Goal: Find specific page/section: Find specific page/section

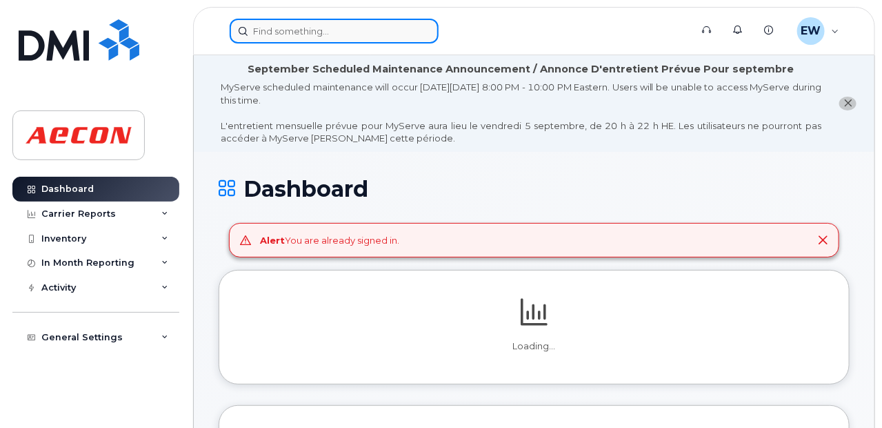
click at [310, 37] on input at bounding box center [334, 31] width 209 height 25
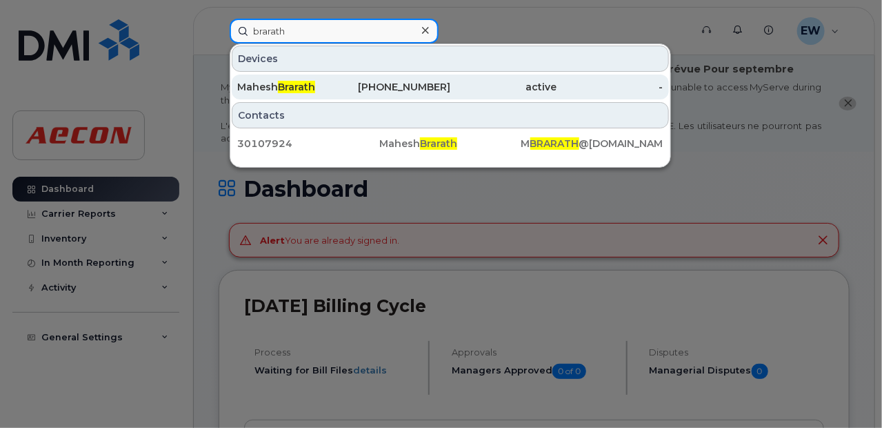
type input "brarath"
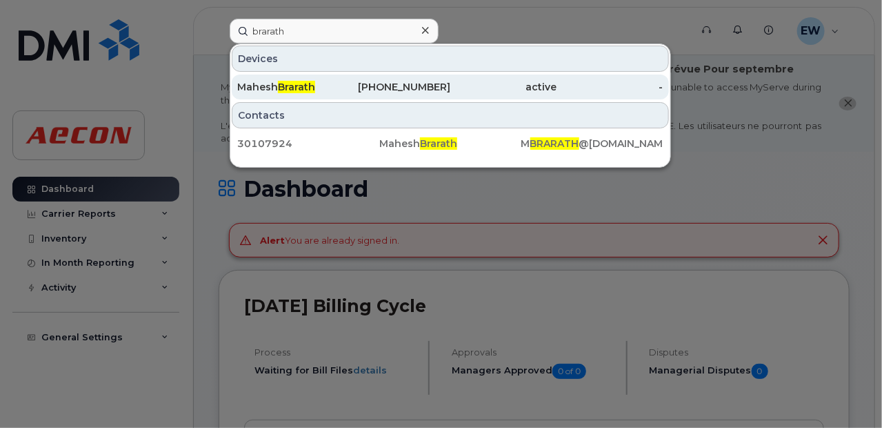
click at [440, 83] on div "365-275-8908" at bounding box center [396, 87] width 106 height 14
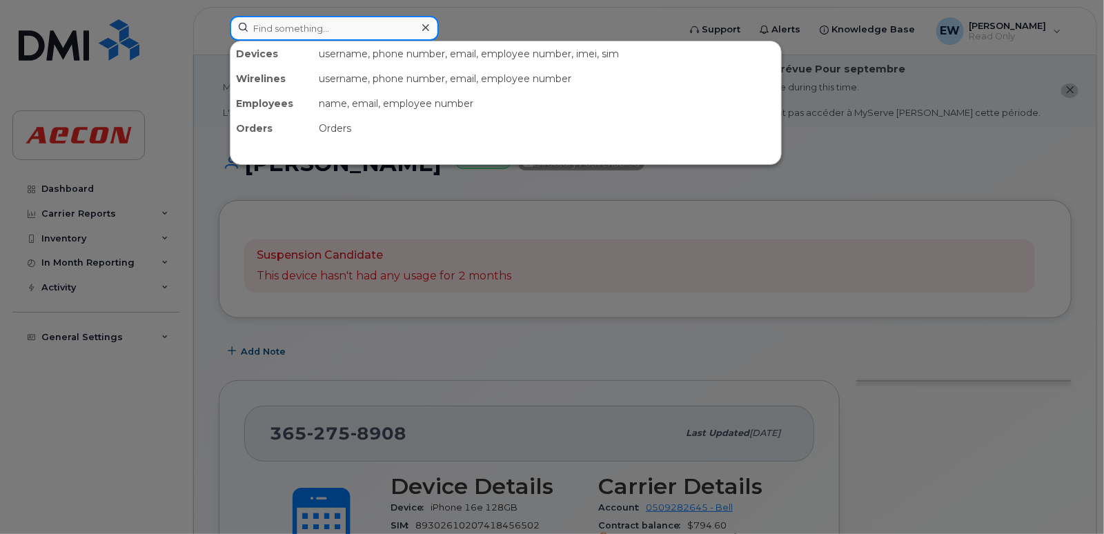
click at [324, 34] on input at bounding box center [334, 28] width 209 height 25
click at [313, 31] on input at bounding box center [334, 28] width 209 height 25
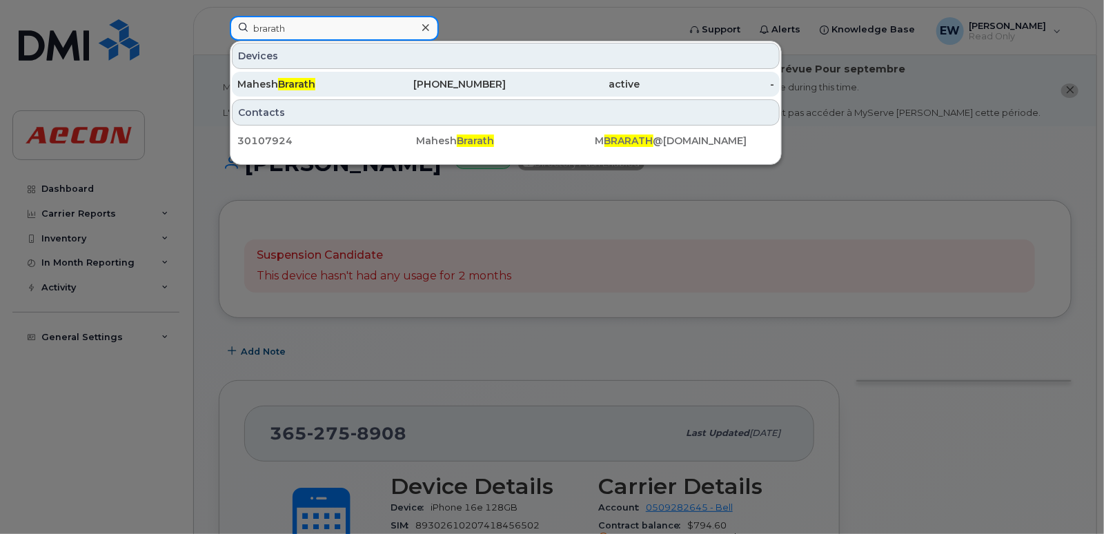
type input "brarath"
click at [487, 88] on div "365-275-8908" at bounding box center [439, 84] width 134 height 14
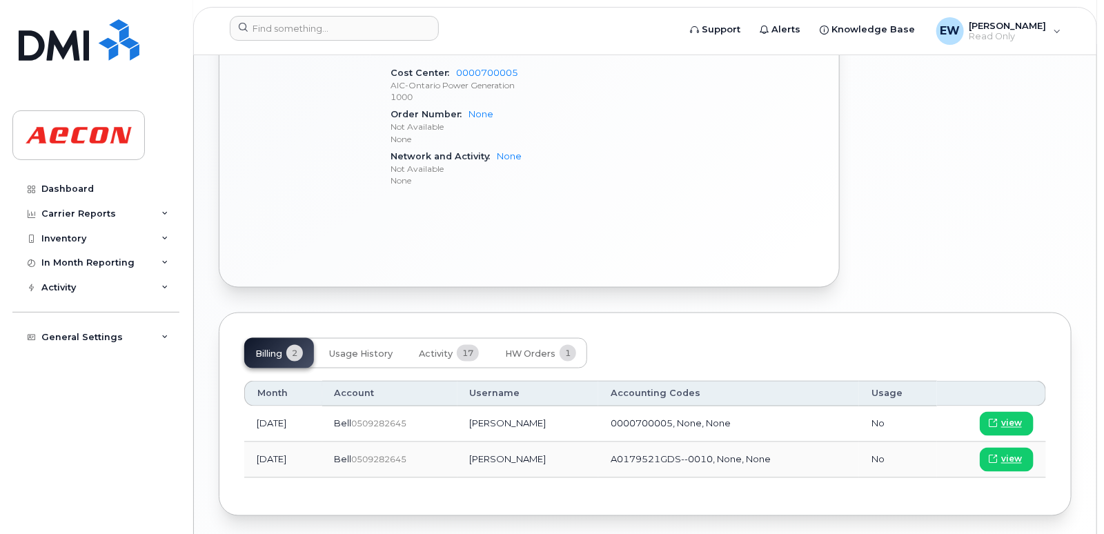
scroll to position [865, 0]
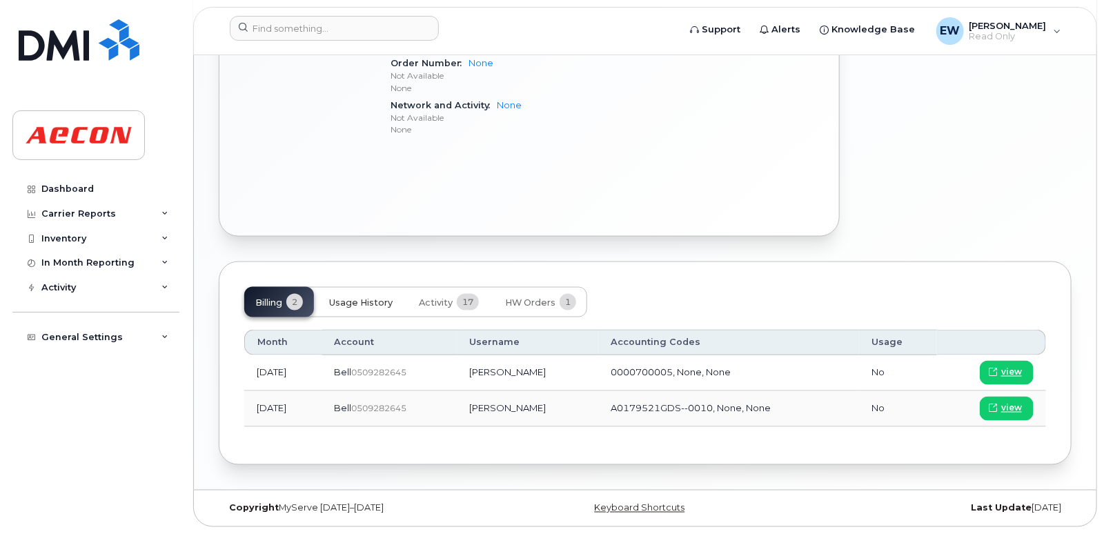
click at [354, 292] on button "Usage History" at bounding box center [361, 302] width 86 height 30
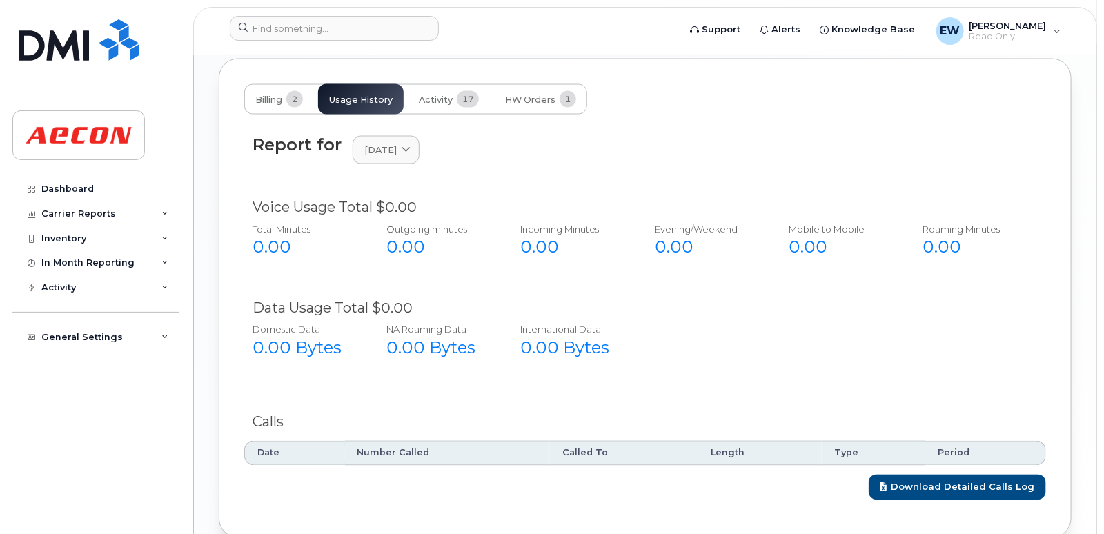
scroll to position [951, 0]
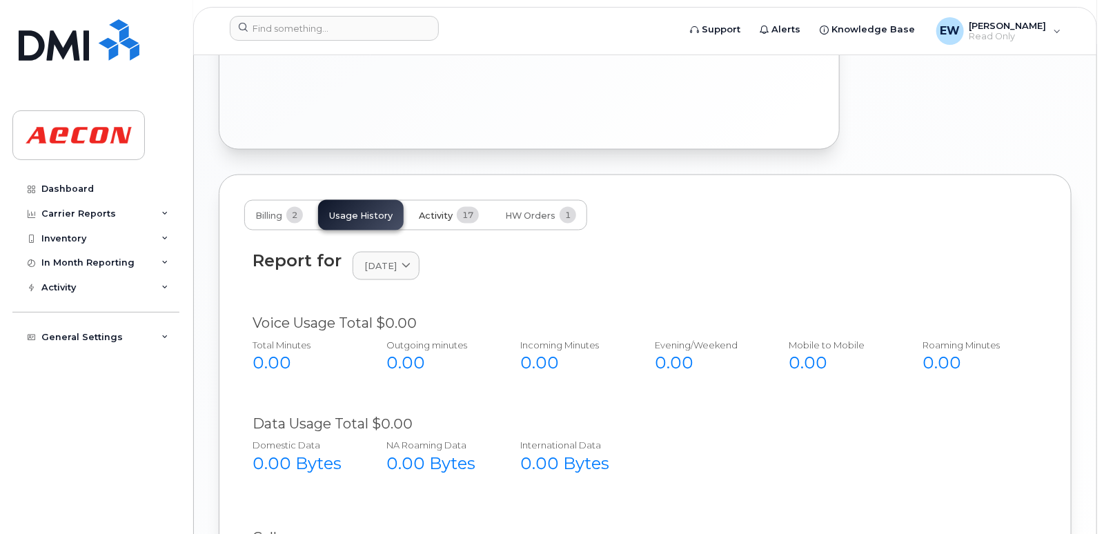
click at [446, 216] on span "Activity" at bounding box center [436, 215] width 34 height 11
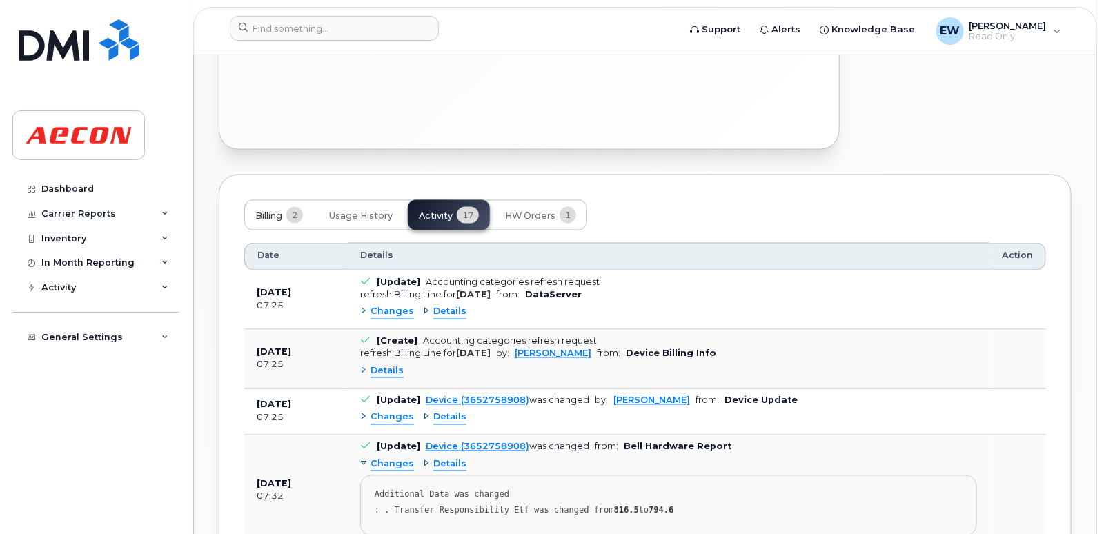
click at [261, 217] on span "Billing" at bounding box center [268, 215] width 27 height 11
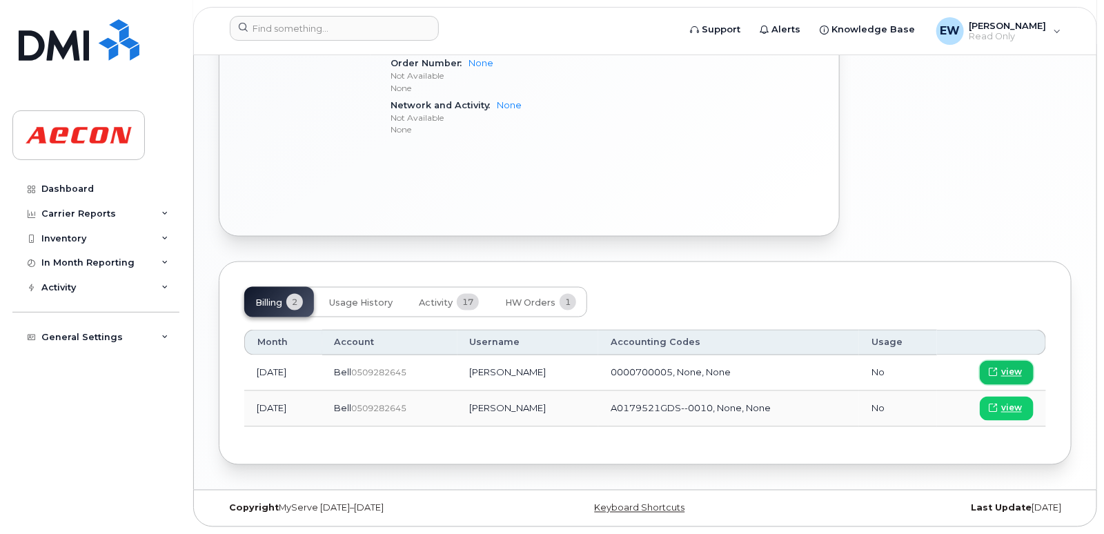
click at [1010, 366] on span "view" at bounding box center [1011, 372] width 21 height 12
click at [997, 410] on span at bounding box center [992, 408] width 12 height 12
